Goal: Find contact information: Find contact information

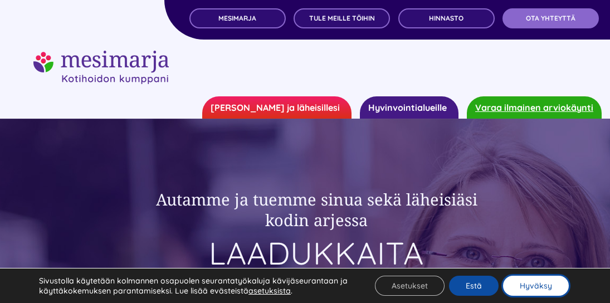
click at [536, 292] on button "Hyväksy" at bounding box center [536, 286] width 66 height 20
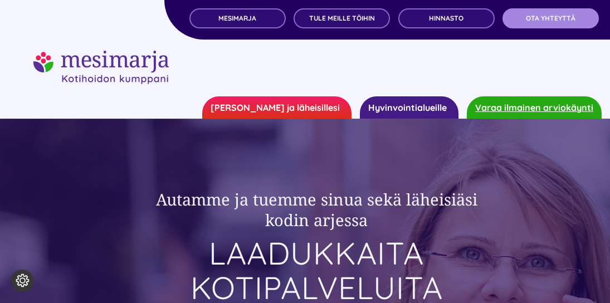
click at [550, 20] on span "OTA YHTEYTTÄ" at bounding box center [551, 18] width 50 height 8
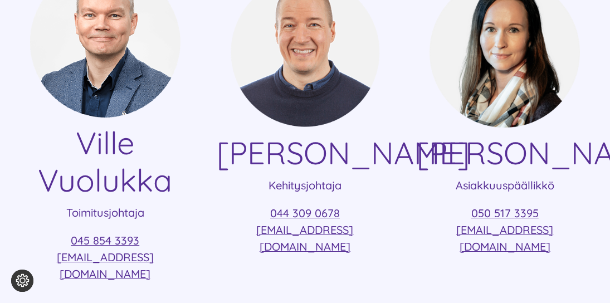
scroll to position [334, 0]
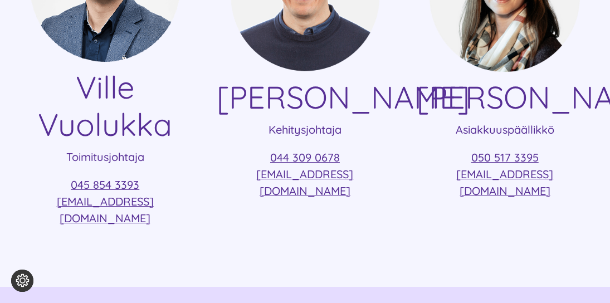
click at [576, 88] on h4 "[PERSON_NAME]" at bounding box center [505, 97] width 177 height 37
